Goal: Find specific page/section: Find specific page/section

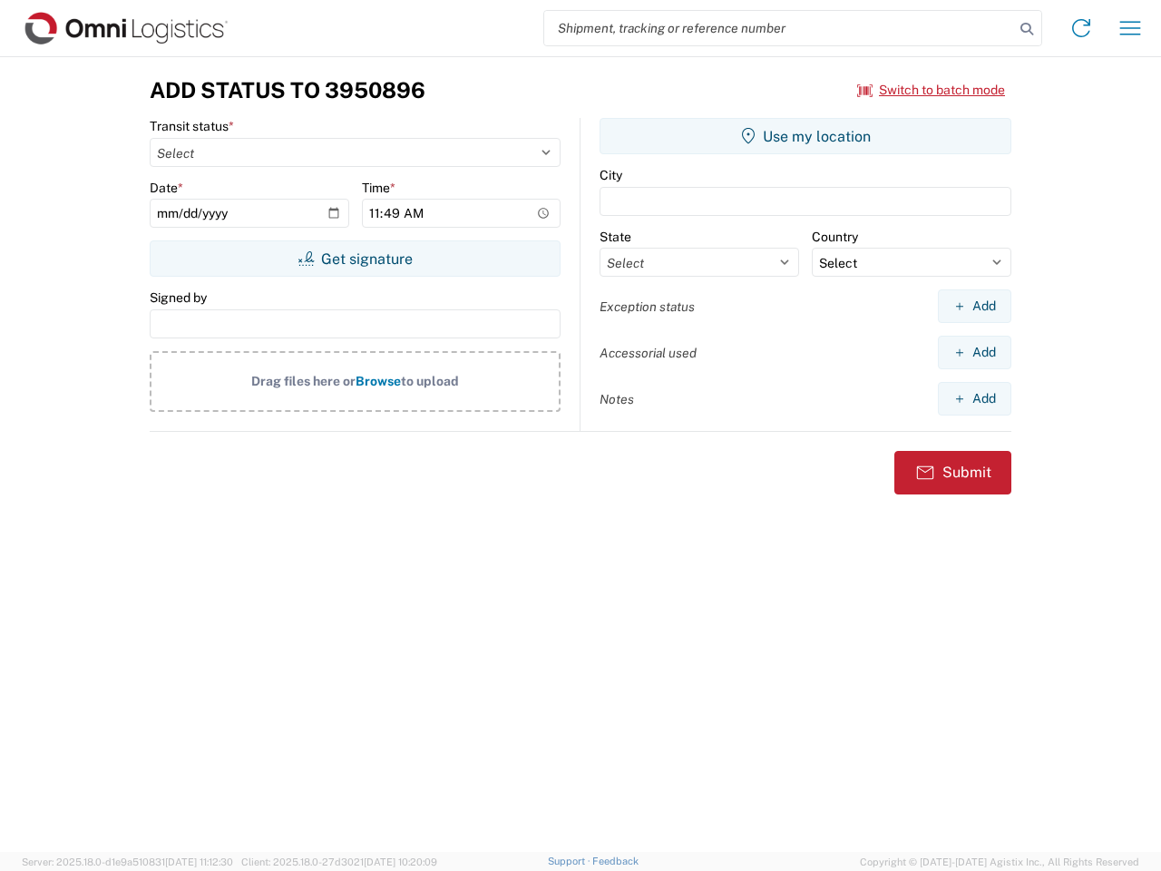
click at [779, 28] on input "search" at bounding box center [779, 28] width 470 height 34
click at [1027, 29] on icon at bounding box center [1026, 28] width 25 height 25
click at [1081, 28] on icon at bounding box center [1080, 28] width 29 height 29
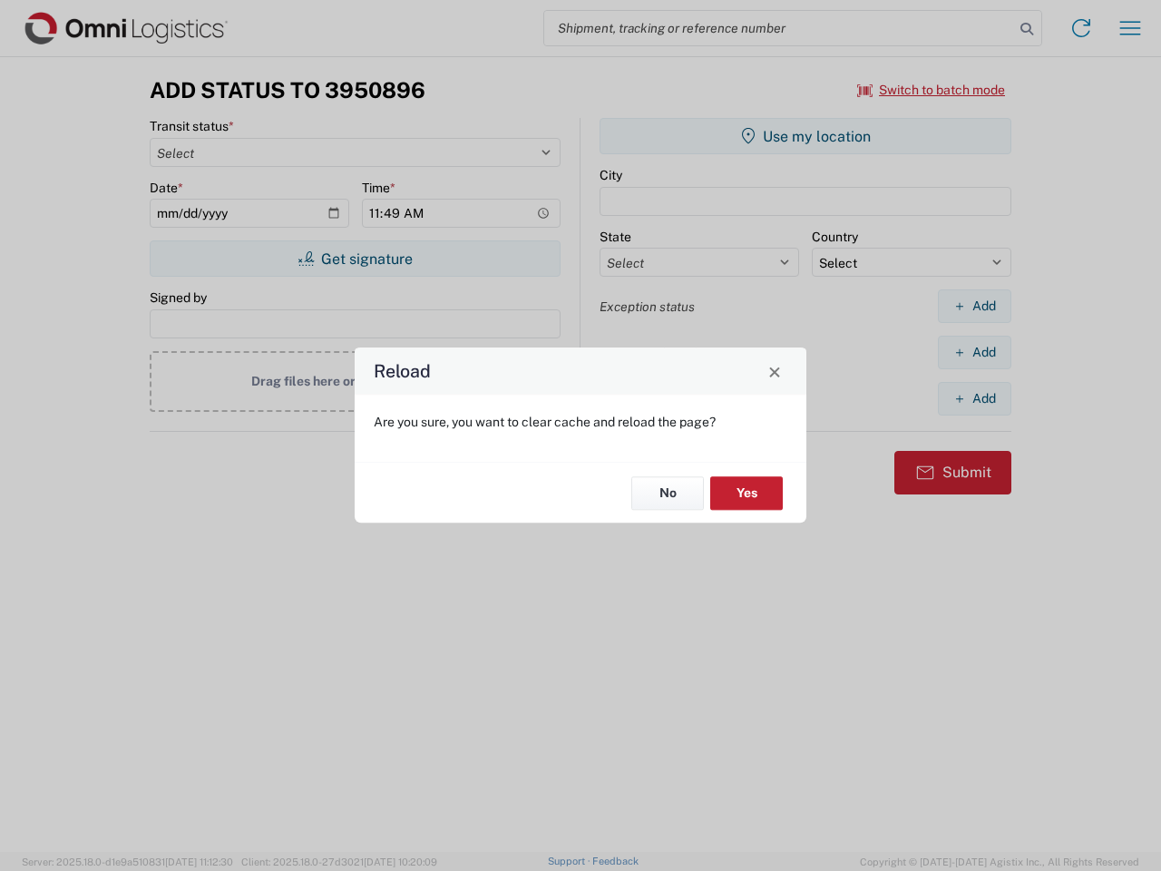
click at [1130, 28] on div "Reload Are you sure, you want to clear cache and reload the page? No Yes" at bounding box center [580, 435] width 1161 height 871
click at [931, 90] on div "Reload Are you sure, you want to clear cache and reload the page? No Yes" at bounding box center [580, 435] width 1161 height 871
click at [355, 258] on div "Reload Are you sure, you want to clear cache and reload the page? No Yes" at bounding box center [580, 435] width 1161 height 871
click at [805, 136] on div "Reload Are you sure, you want to clear cache and reload the page? No Yes" at bounding box center [580, 435] width 1161 height 871
click at [974, 306] on div "Reload Are you sure, you want to clear cache and reload the page? No Yes" at bounding box center [580, 435] width 1161 height 871
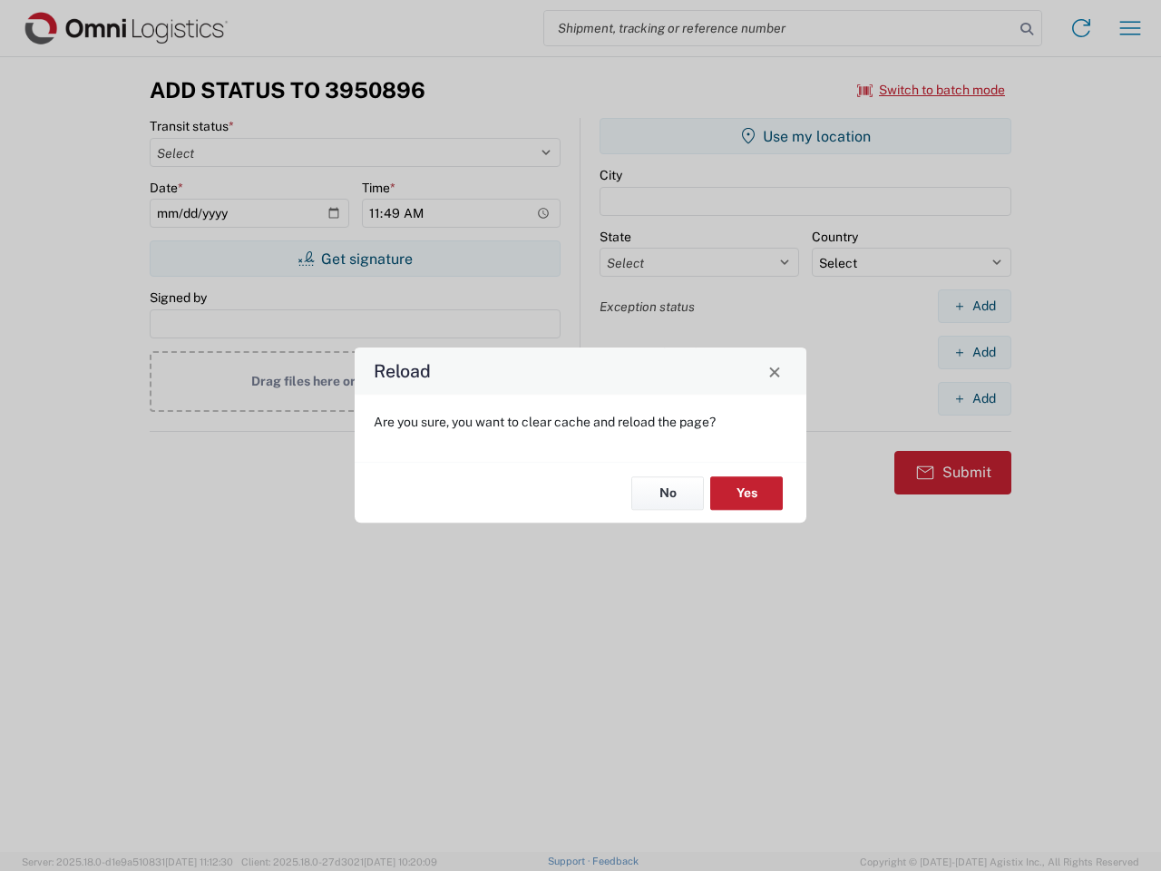
click at [974, 352] on div "Reload Are you sure, you want to clear cache and reload the page? No Yes" at bounding box center [580, 435] width 1161 height 871
click at [974, 398] on div "Reload Are you sure, you want to clear cache and reload the page? No Yes" at bounding box center [580, 435] width 1161 height 871
